Goal: Transaction & Acquisition: Purchase product/service

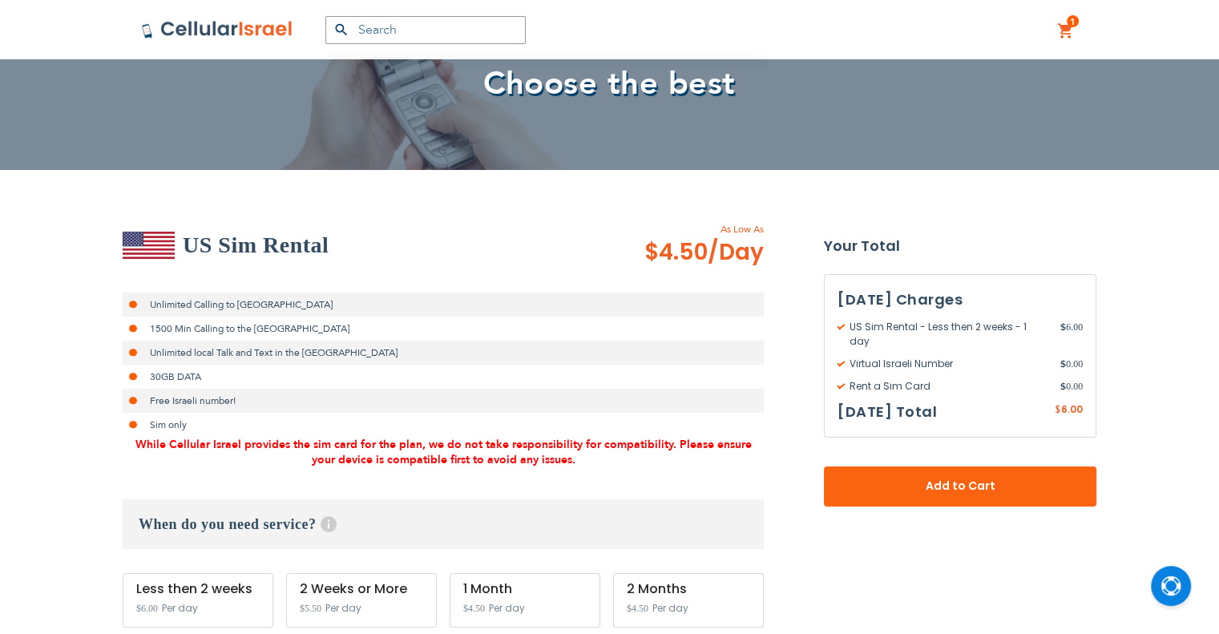
scroll to position [241, 0]
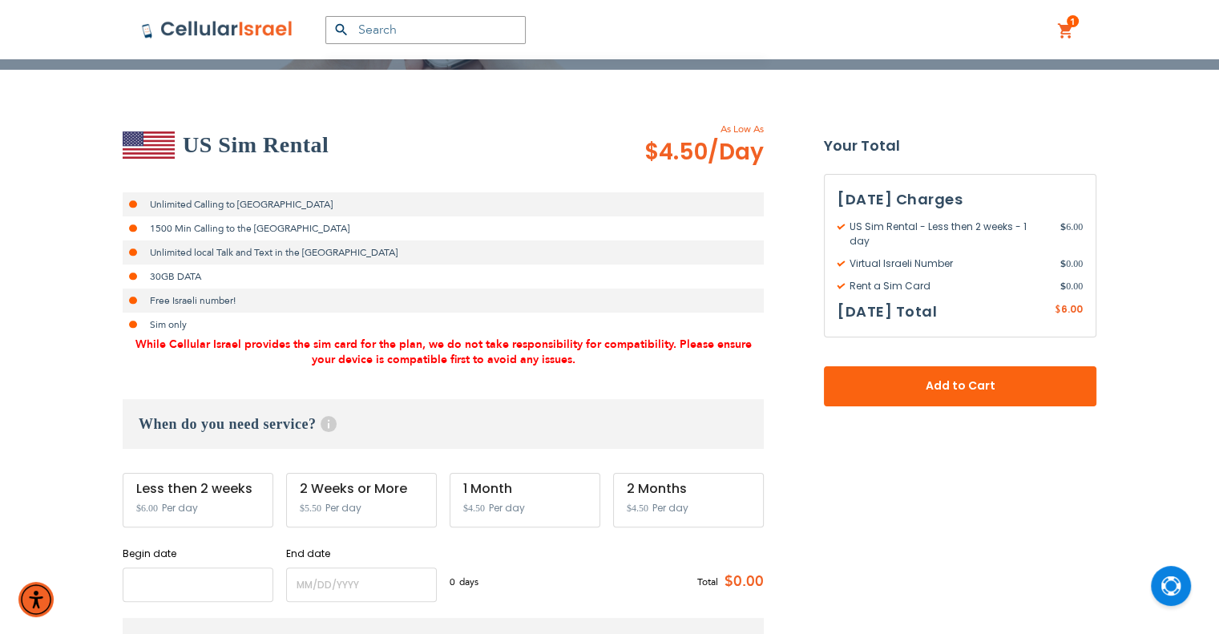
click at [186, 585] on input "name" at bounding box center [198, 585] width 151 height 34
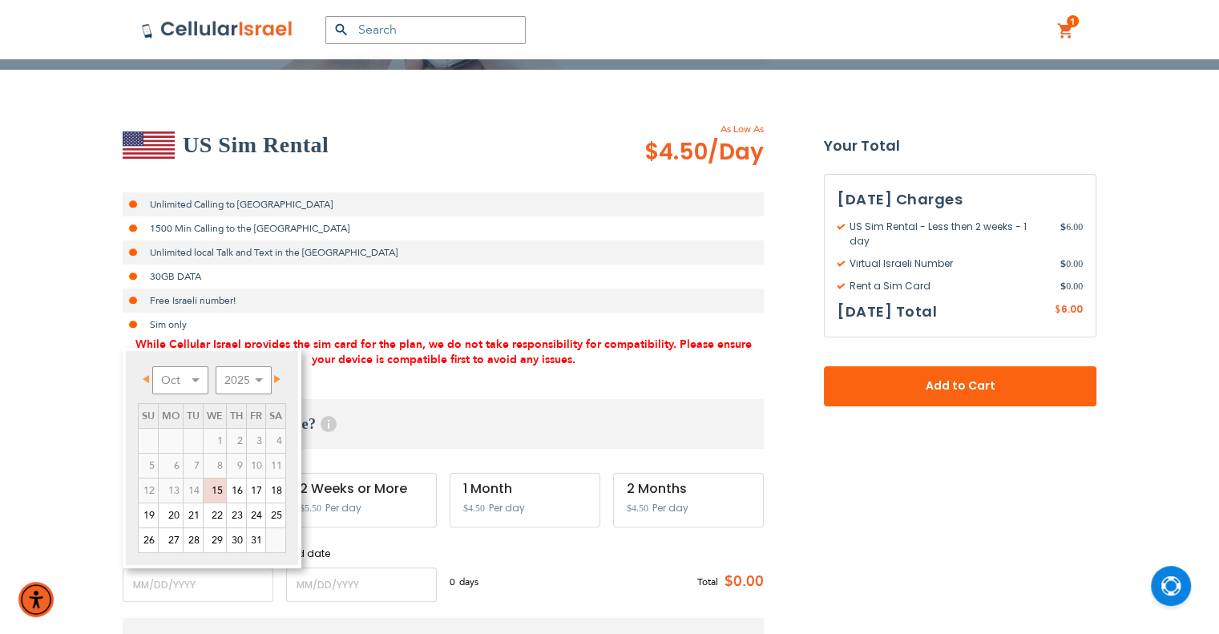
click at [275, 381] on span "Next" at bounding box center [277, 379] width 6 height 8
click at [239, 487] on link "13" at bounding box center [236, 491] width 19 height 24
type input "[DATE]"
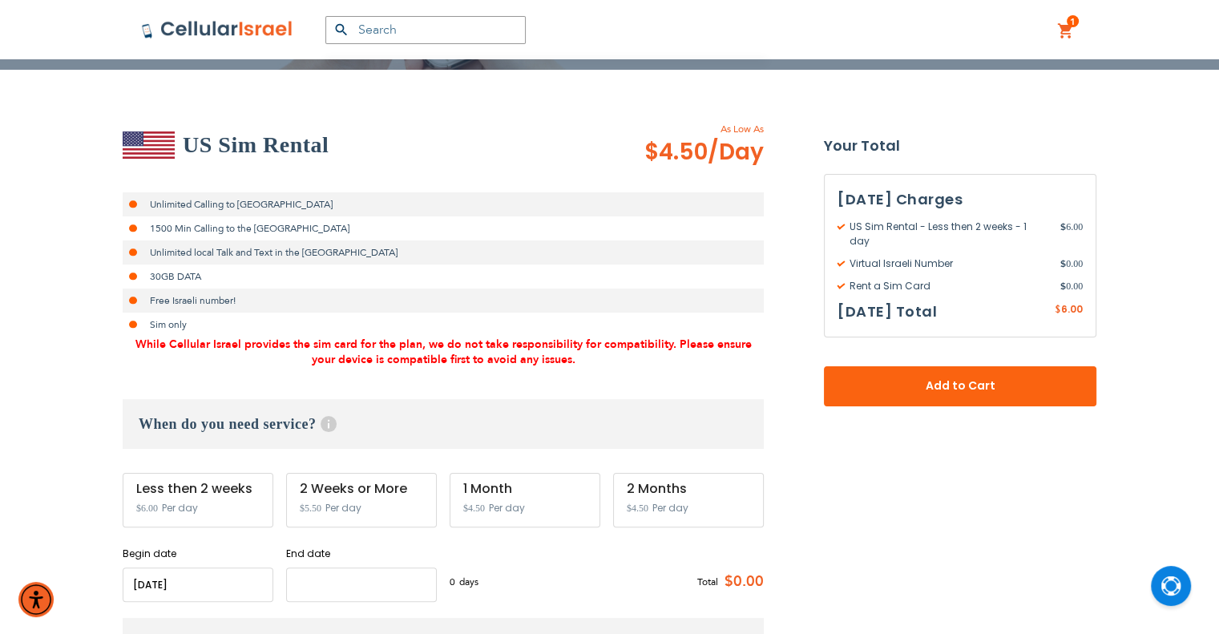
click at [365, 590] on input "name" at bounding box center [361, 585] width 151 height 34
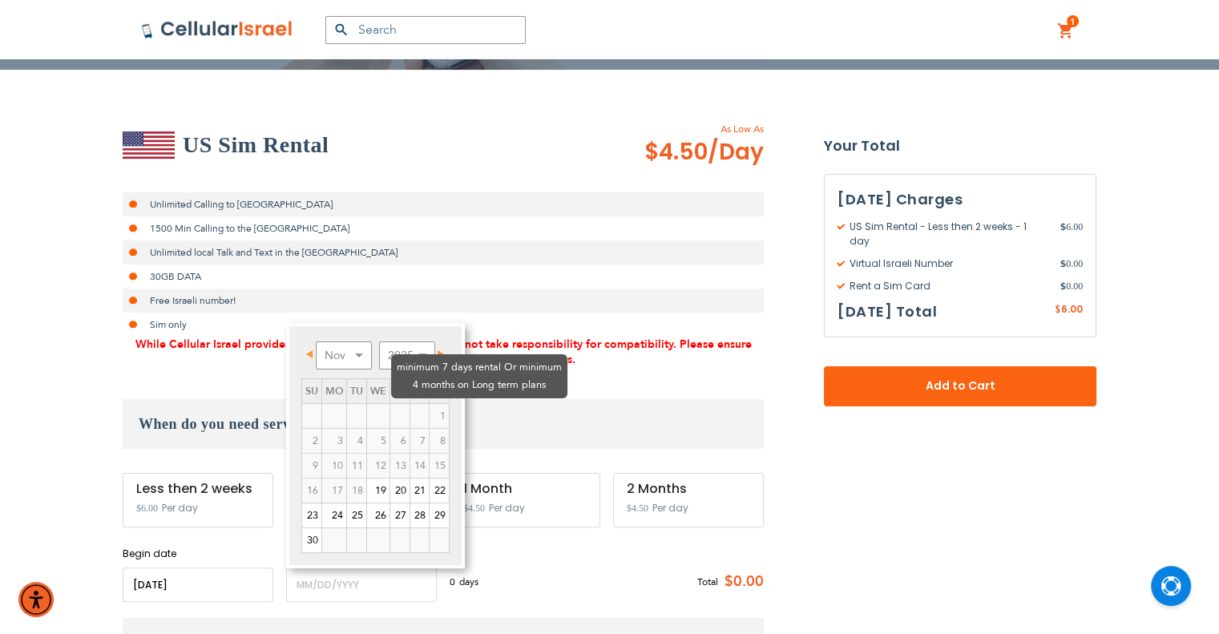
click at [440, 404] on td "1" at bounding box center [439, 416] width 20 height 25
click at [438, 404] on td "1" at bounding box center [439, 416] width 20 height 25
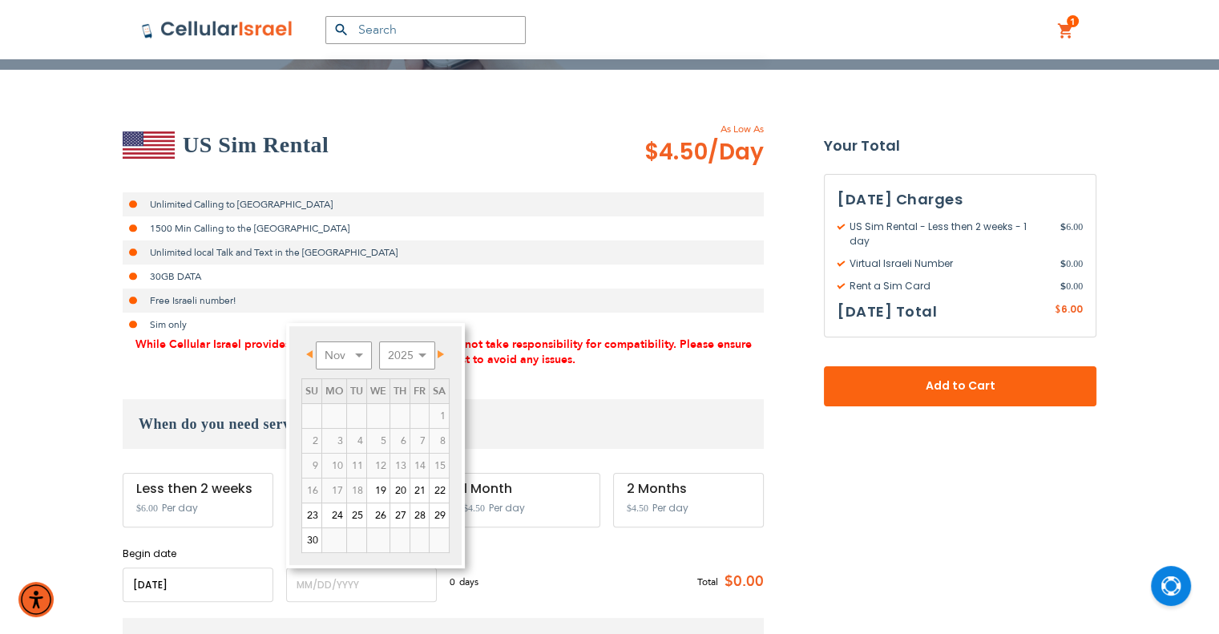
click at [443, 352] on span "Next" at bounding box center [441, 354] width 6 height 8
click at [382, 422] on link "3" at bounding box center [378, 416] width 22 height 24
type input "[DATE]"
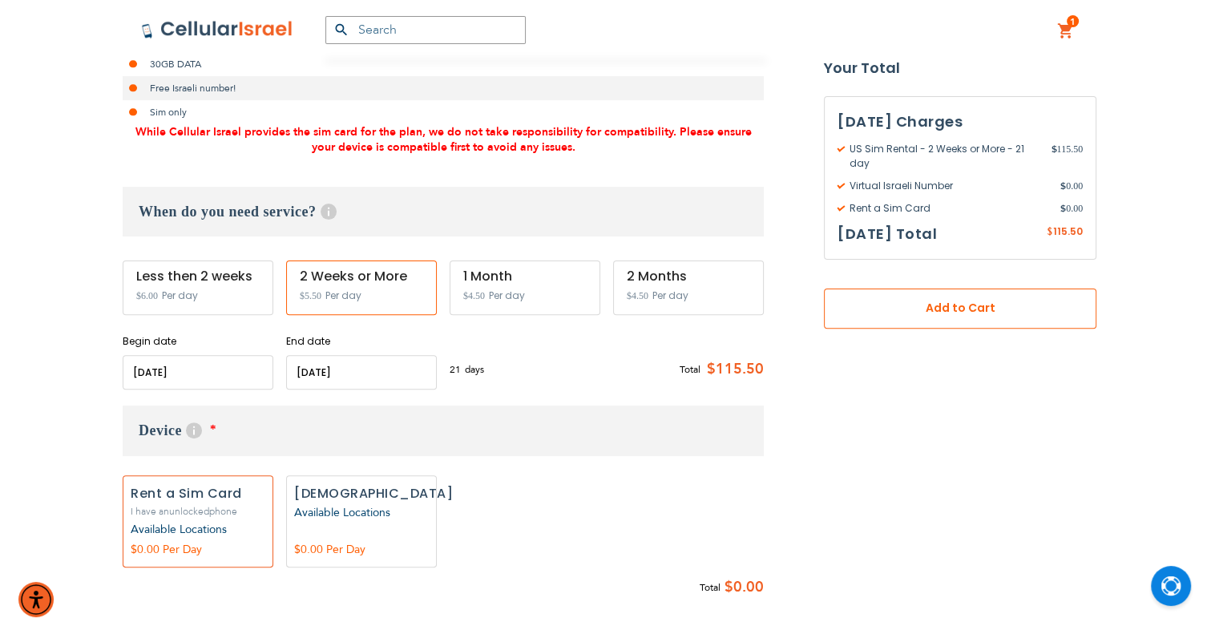
scroll to position [481, 0]
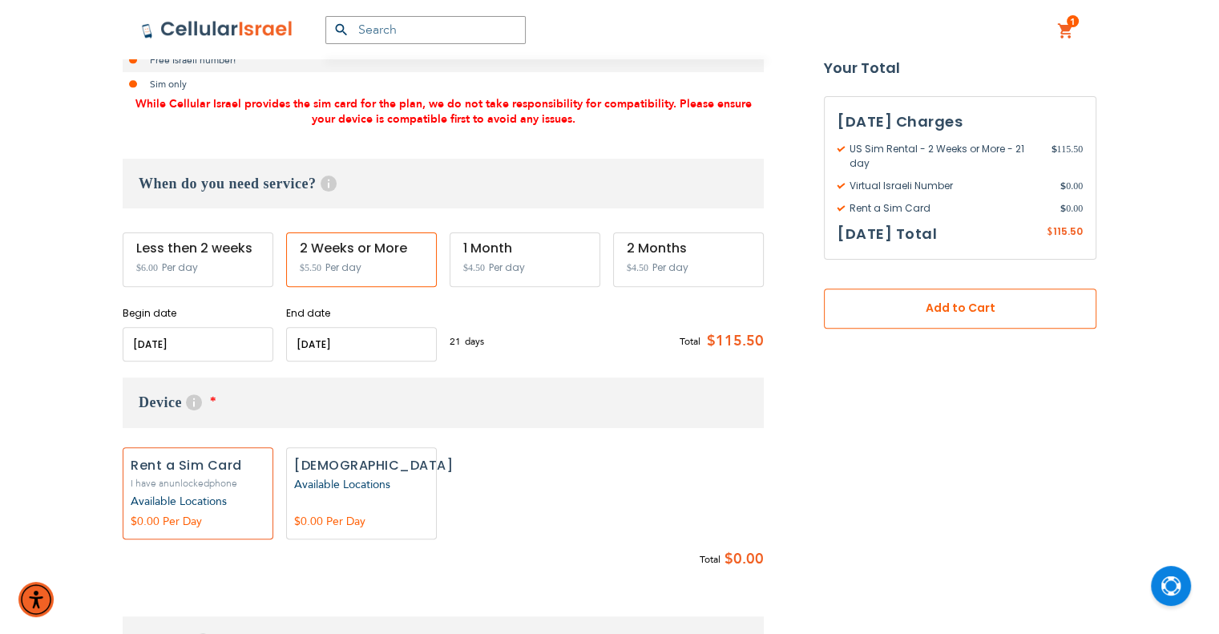
click at [948, 309] on span "Add to Cart" at bounding box center [960, 309] width 167 height 17
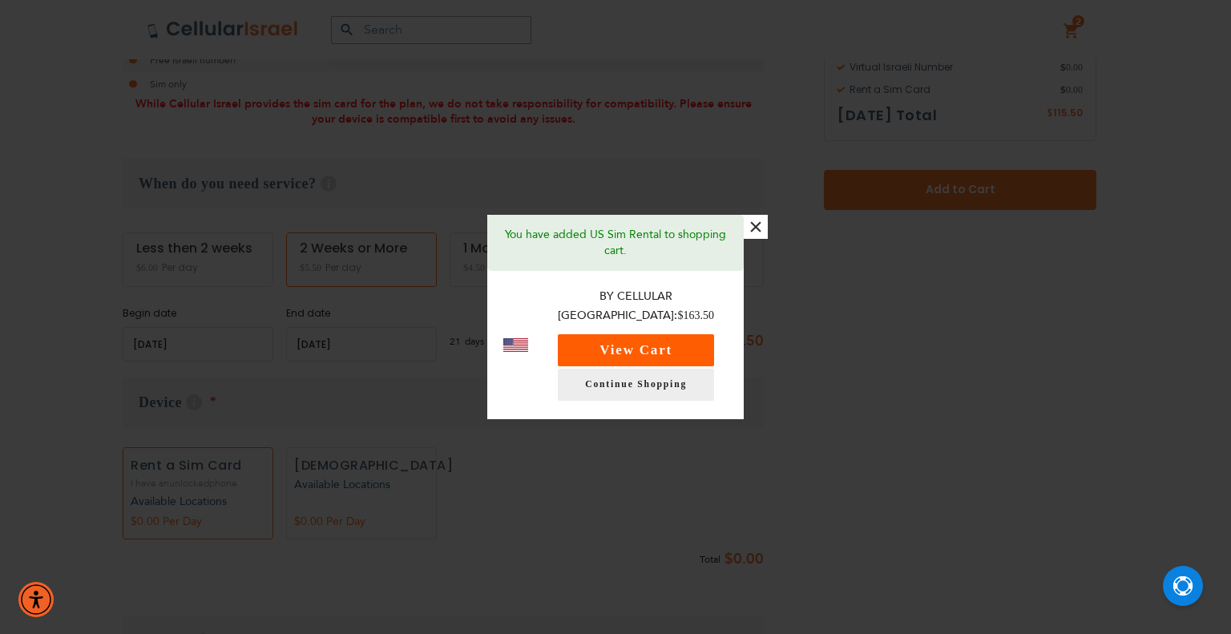
click at [652, 342] on button "View Cart" at bounding box center [636, 350] width 156 height 32
